Goal: Task Accomplishment & Management: Use online tool/utility

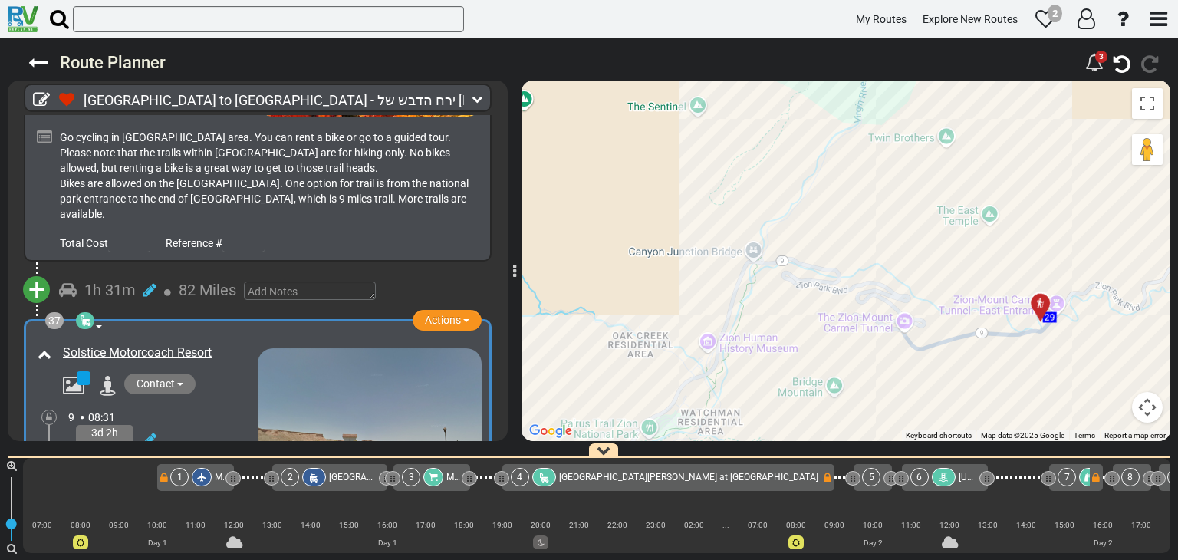
scroll to position [0, 5495]
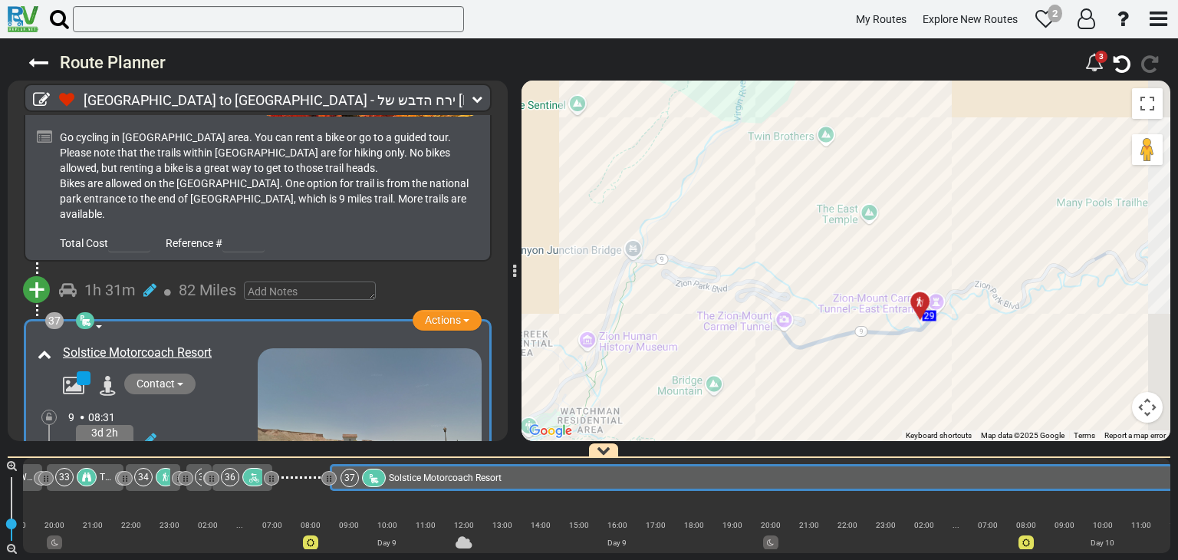
drag, startPoint x: 889, startPoint y: 257, endPoint x: 748, endPoint y: 234, distance: 142.9
click at [750, 237] on div "To activate drag with keyboard, press Alt + Enter. Once in keyboard drag state,…" at bounding box center [845, 261] width 649 height 360
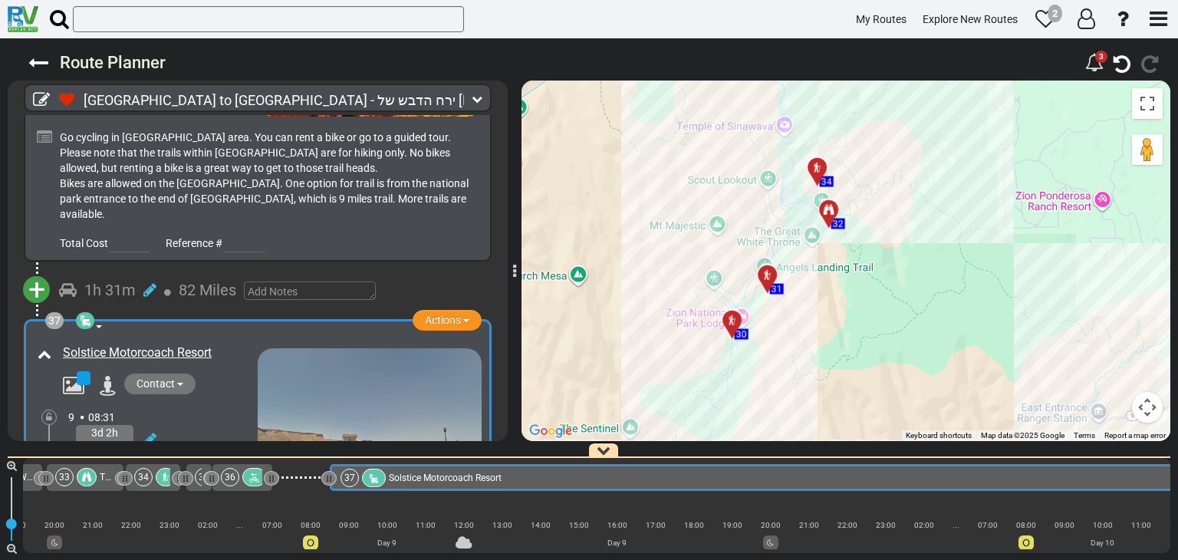
drag, startPoint x: 821, startPoint y: 127, endPoint x: 837, endPoint y: 300, distance: 174.0
click at [837, 300] on div "To activate drag with keyboard, press Alt + Enter. Once in keyboard drag state,…" at bounding box center [845, 261] width 649 height 360
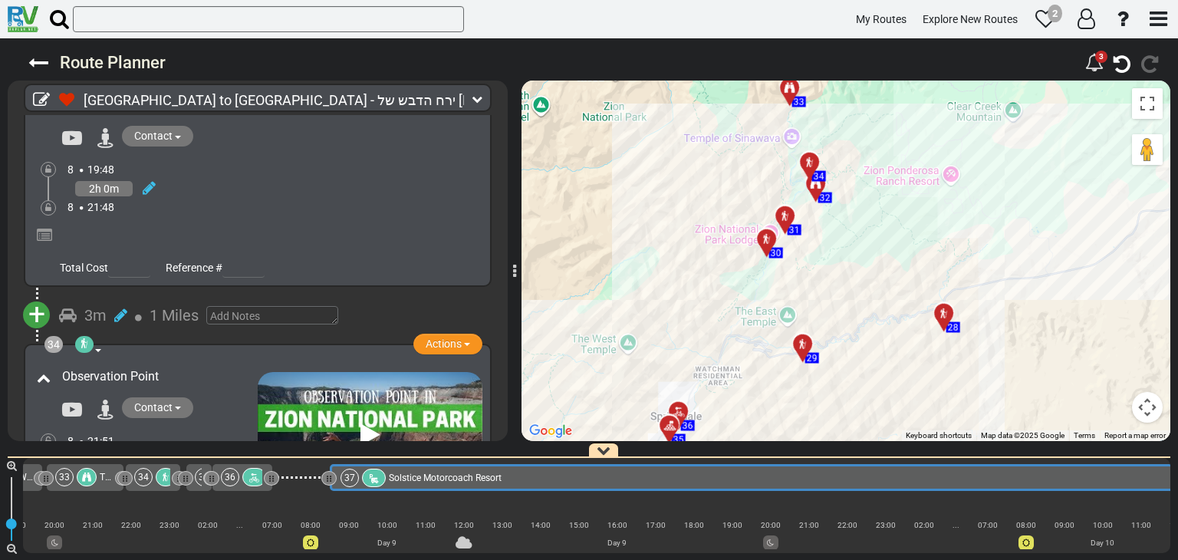
scroll to position [11309, 0]
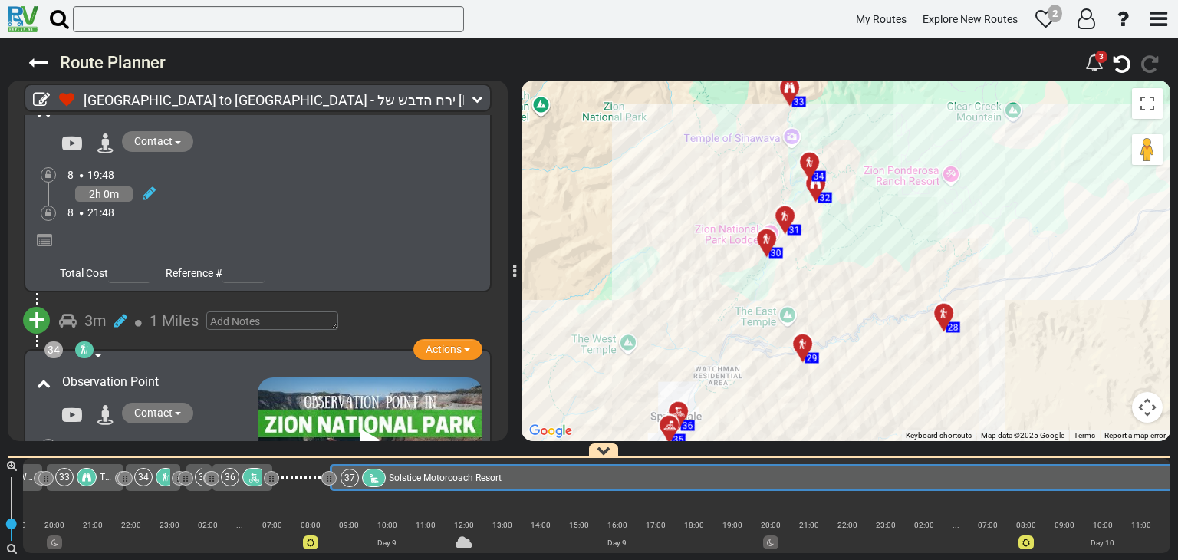
click at [235, 403] on div "Contact" at bounding box center [155, 415] width 203 height 25
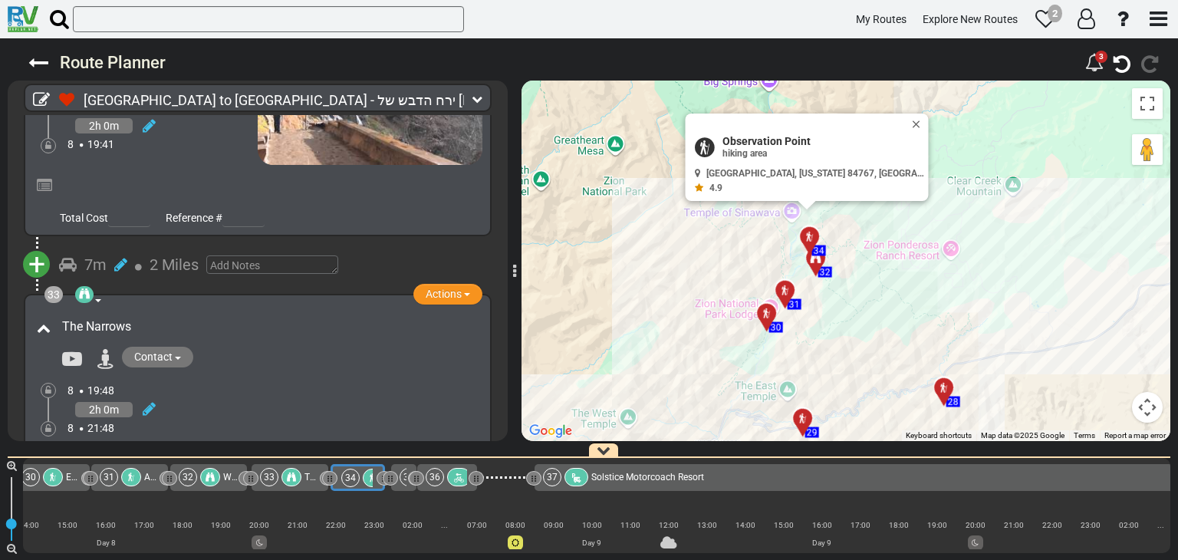
scroll to position [11079, 0]
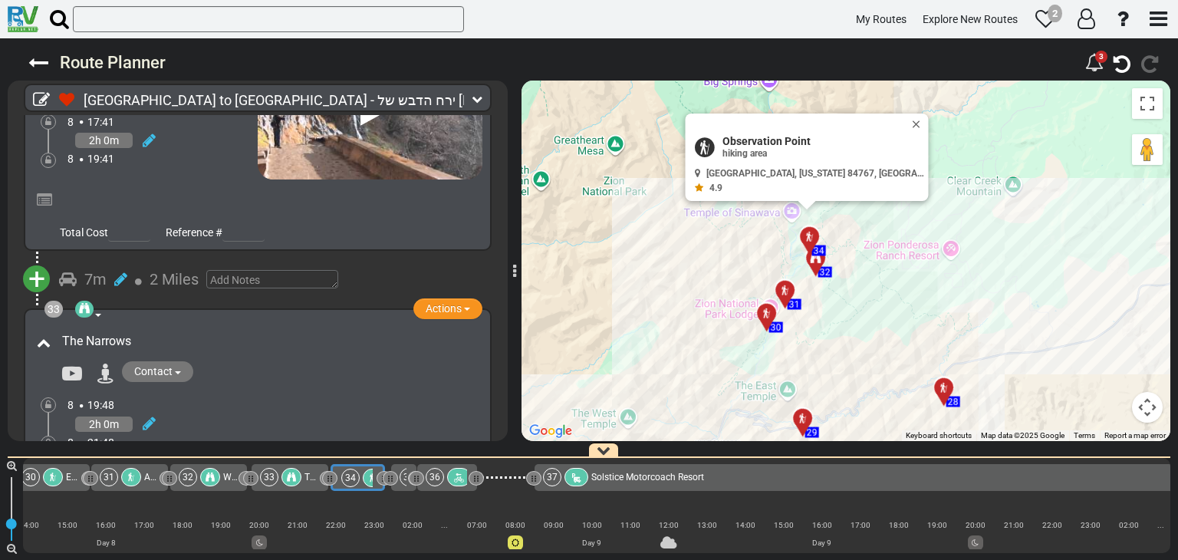
click at [212, 397] on div "8 19:48" at bounding box center [274, 404] width 415 height 15
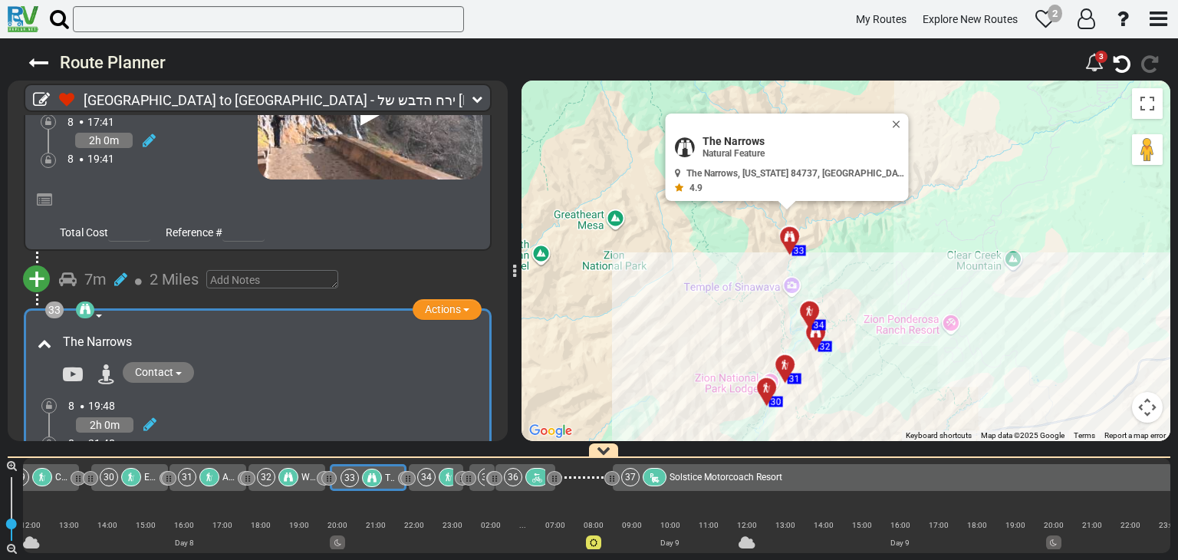
scroll to position [11156, 0]
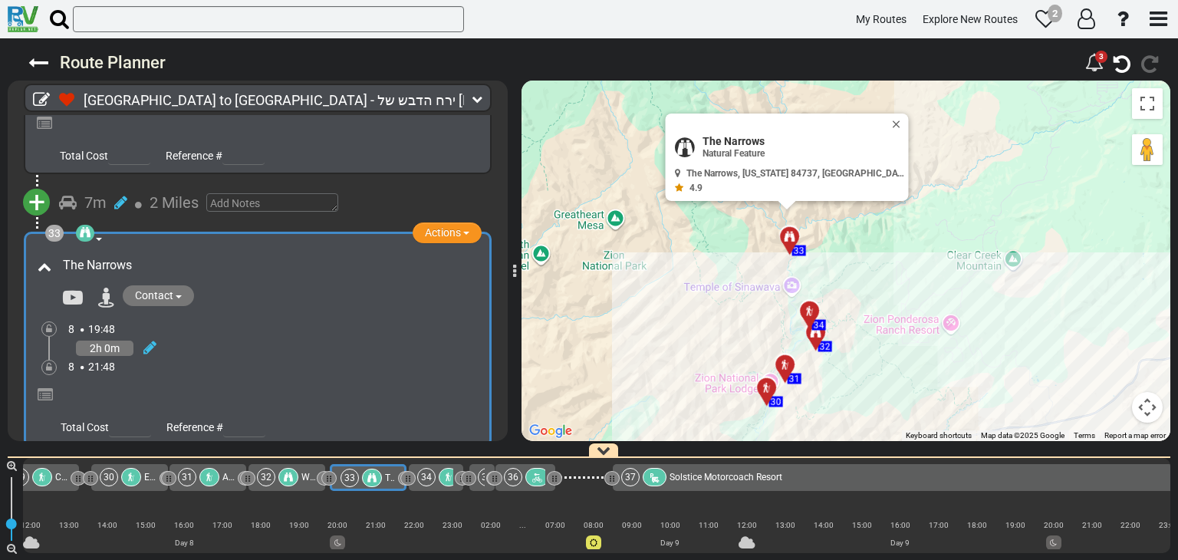
click at [178, 466] on span "1 Miles" at bounding box center [174, 475] width 49 height 18
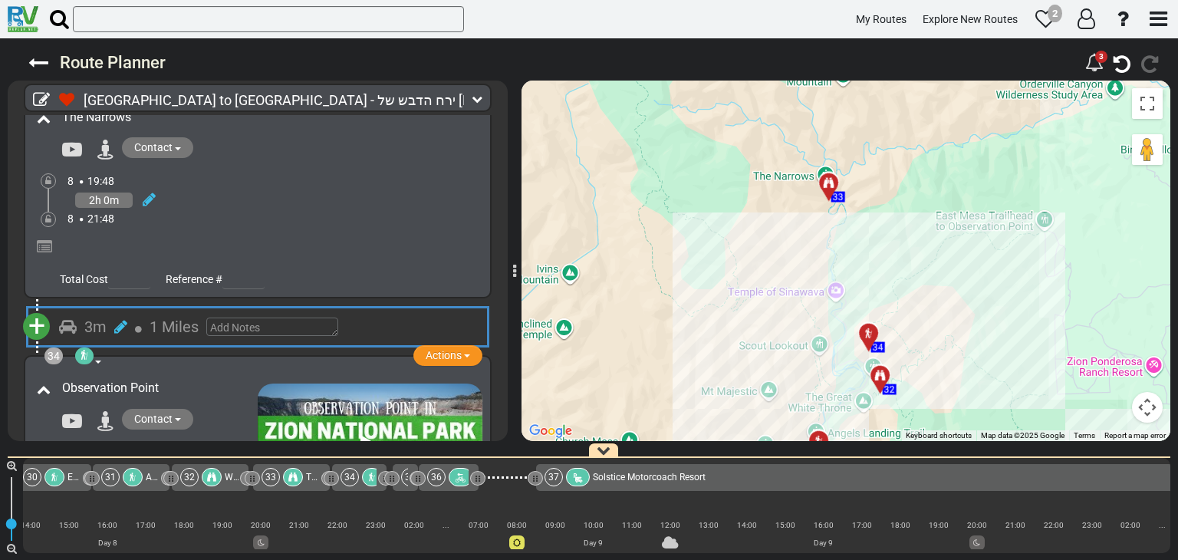
scroll to position [11309, 0]
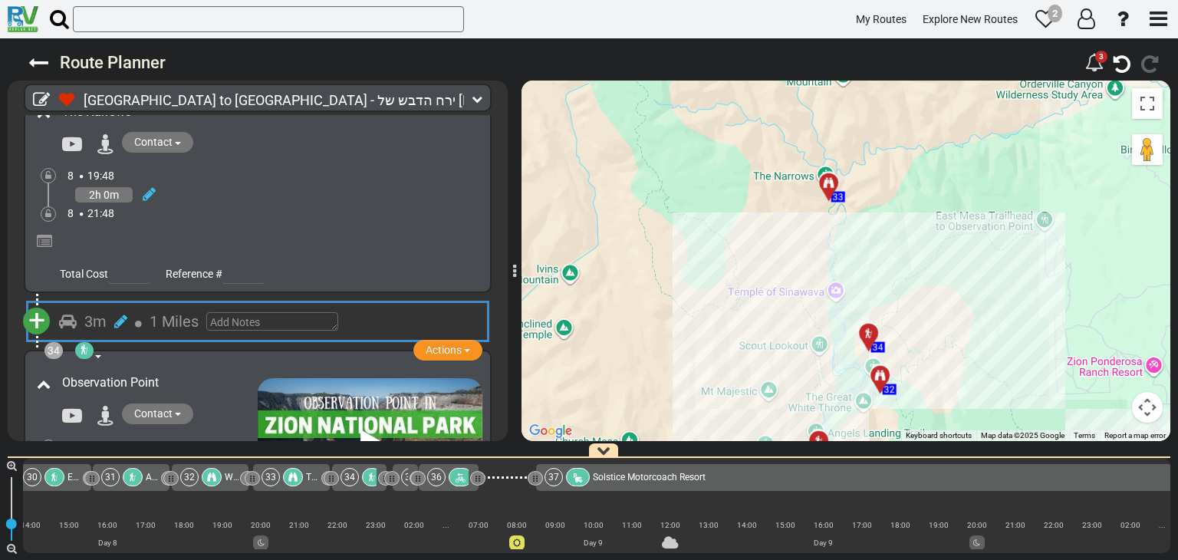
click at [202, 477] on div "8 23:51" at bounding box center [162, 484] width 190 height 15
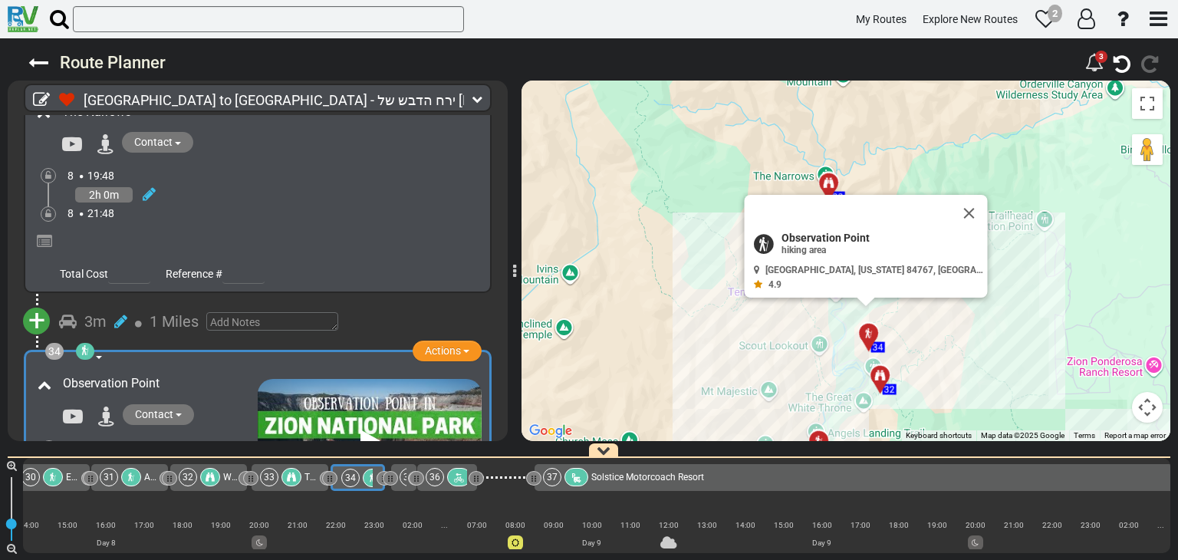
scroll to position [0, 5290]
click at [969, 221] on button "Close" at bounding box center [978, 220] width 18 height 21
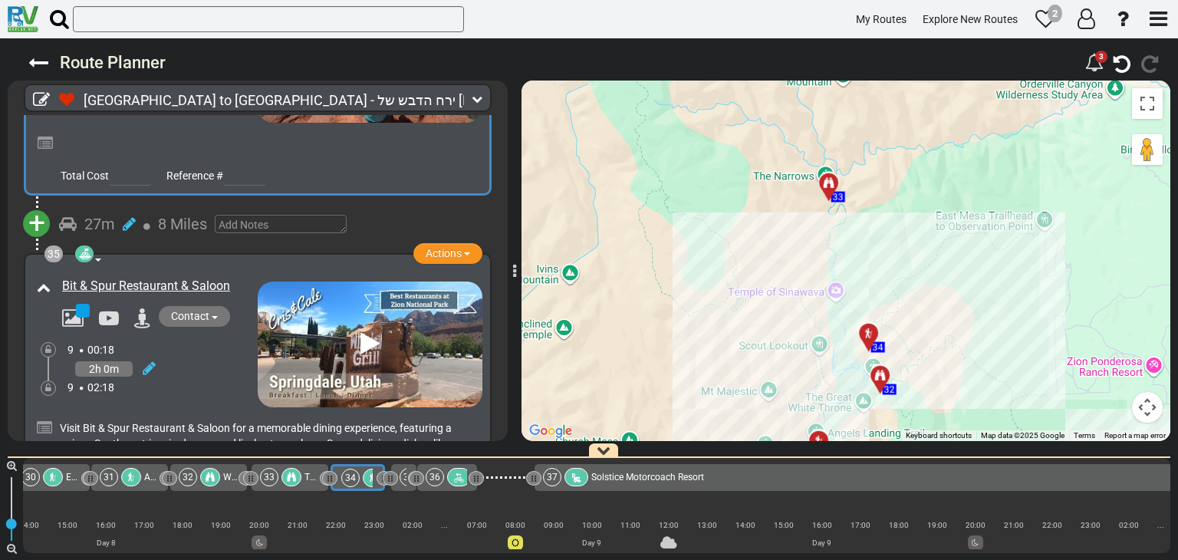
scroll to position [11692, 0]
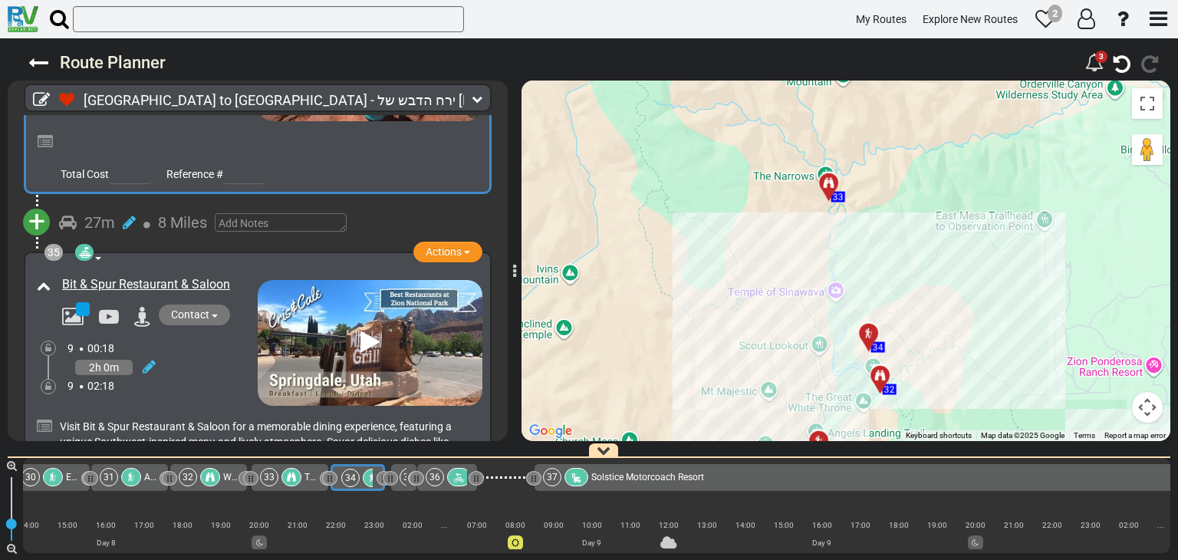
click at [191, 356] on div "2h 0m" at bounding box center [162, 367] width 190 height 22
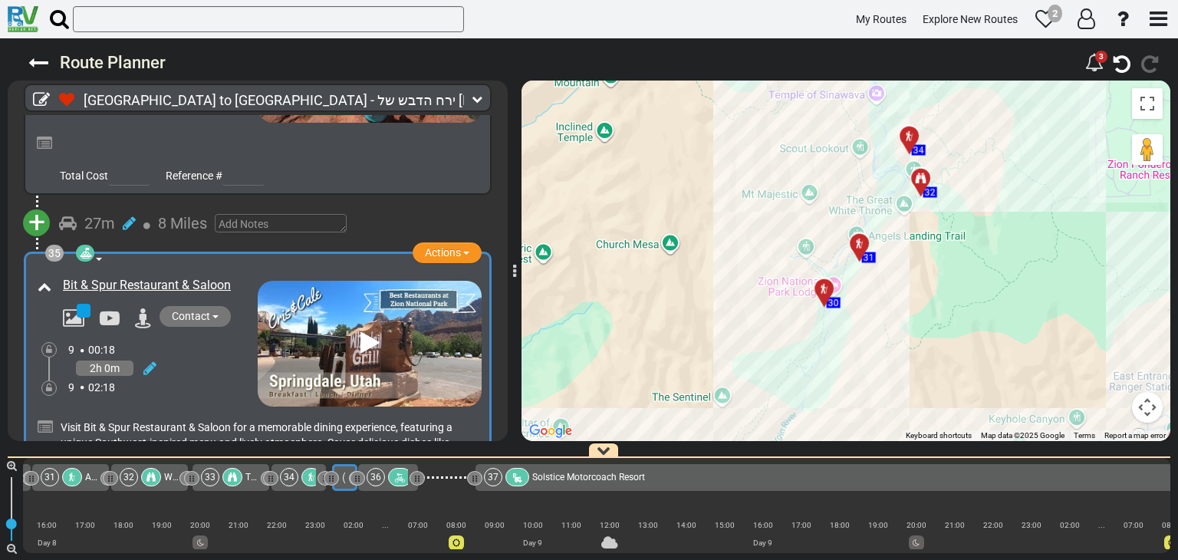
scroll to position [0, 5352]
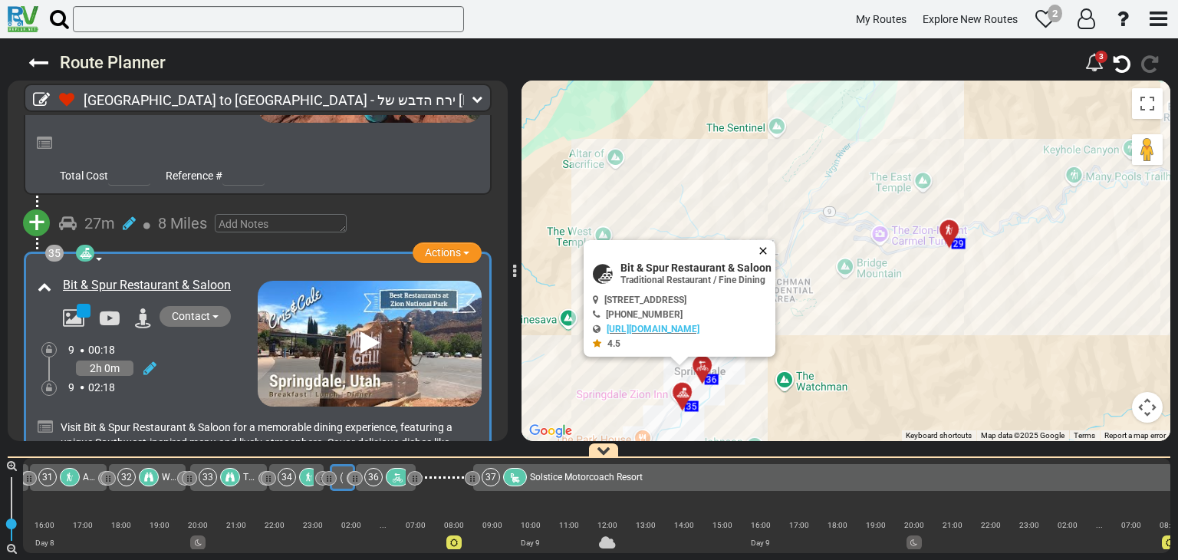
click at [775, 252] on button "Close" at bounding box center [766, 250] width 18 height 21
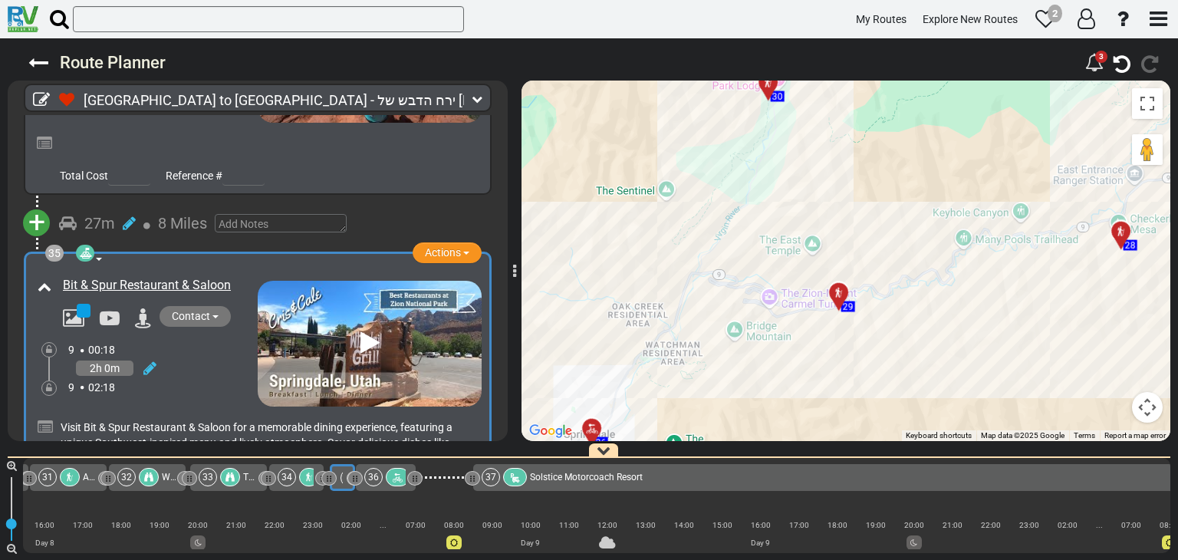
drag, startPoint x: 707, startPoint y: 278, endPoint x: 583, endPoint y: 348, distance: 142.8
click at [583, 348] on div "To activate drag with keyboard, press Alt + Enter. Once in keyboard drag state,…" at bounding box center [845, 261] width 649 height 360
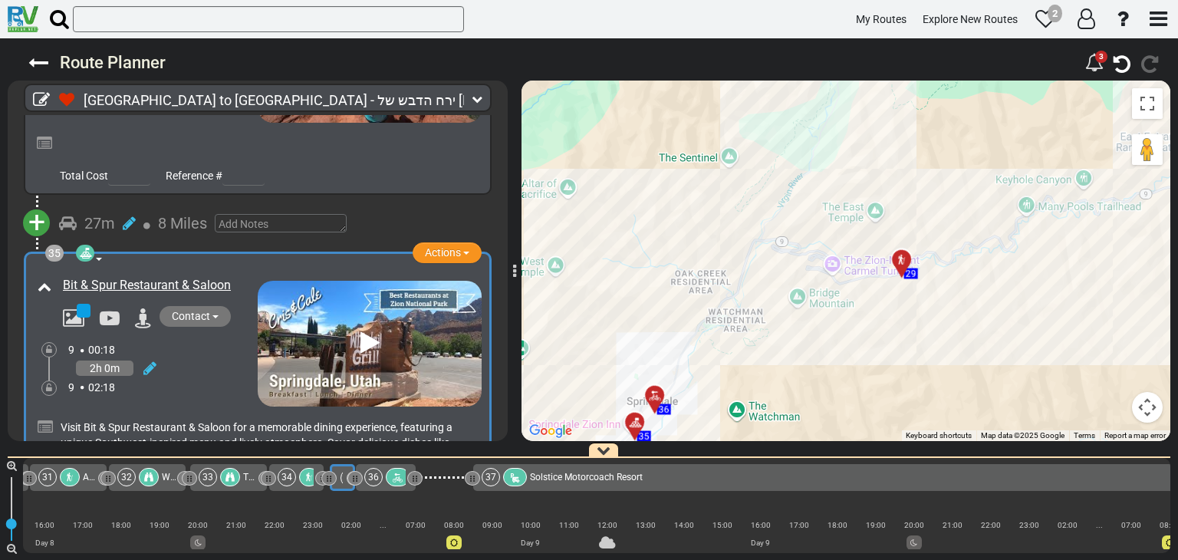
drag, startPoint x: 604, startPoint y: 278, endPoint x: 694, endPoint y: 228, distance: 102.6
click at [694, 228] on div "To activate drag with keyboard, press Alt + Enter. Once in keyboard drag state,…" at bounding box center [845, 261] width 649 height 360
